Goal: Information Seeking & Learning: Learn about a topic

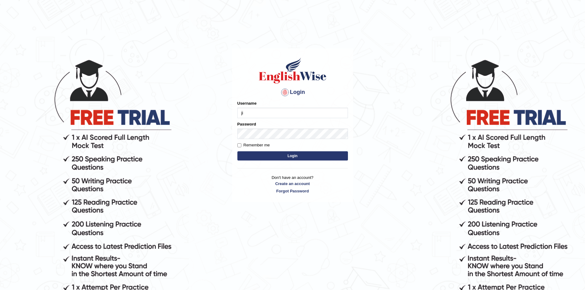
type input "j"
type input "Jireh12"
click at [238, 151] on button "Login" at bounding box center [293, 155] width 111 height 9
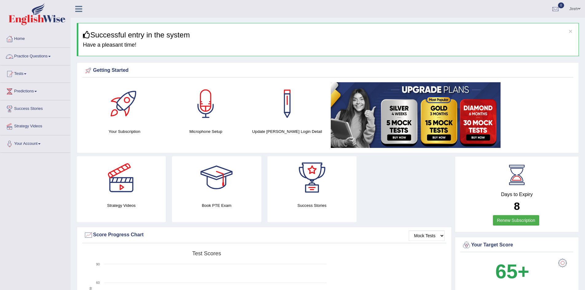
click at [40, 56] on link "Practice Questions" at bounding box center [35, 55] width 70 height 15
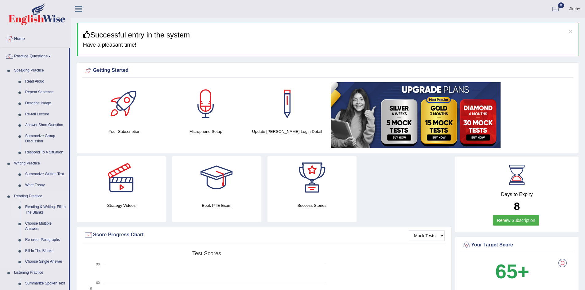
click at [37, 209] on link "Reading & Writing: Fill In The Blanks" at bounding box center [45, 210] width 46 height 16
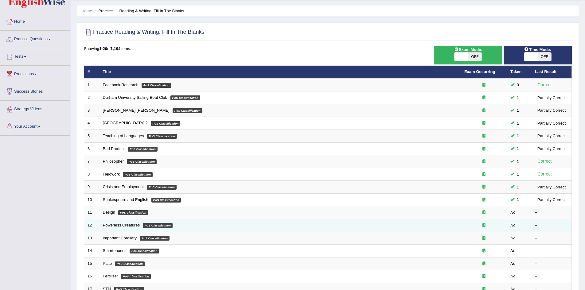
scroll to position [61, 0]
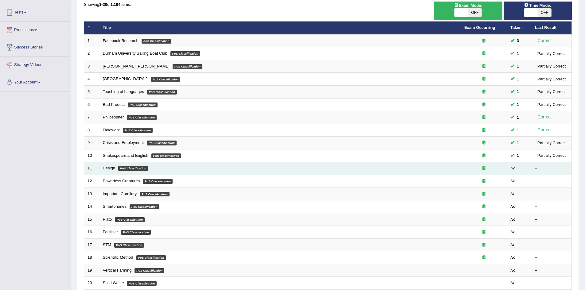
click at [109, 168] on link "Design" at bounding box center [109, 168] width 12 height 5
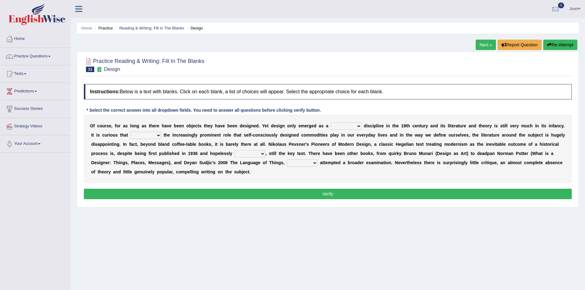
click at [357, 127] on select "bilateral ubiquitous foremost dedicated" at bounding box center [346, 126] width 31 height 7
select select "bilateral"
click at [331, 123] on select "bilateral ubiquitous foremost dedicated" at bounding box center [346, 126] width 31 height 7
click at [146, 138] on select "since despite within through" at bounding box center [146, 135] width 31 height 7
select select "since"
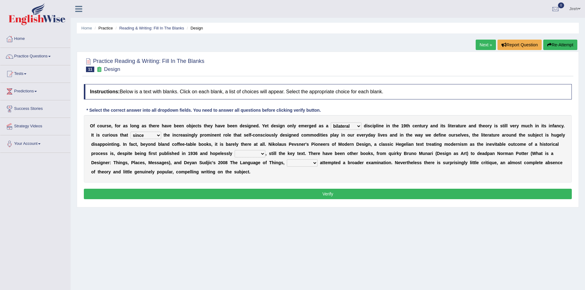
click at [131, 132] on select "since despite within through" at bounding box center [146, 135] width 31 height 7
click at [261, 151] on select "dates dating date dated" at bounding box center [250, 153] width 31 height 7
click at [580, 10] on span at bounding box center [579, 9] width 2 height 4
click at [538, 71] on link "Log out" at bounding box center [551, 73] width 66 height 14
